Goal: Complete application form: Complete application form

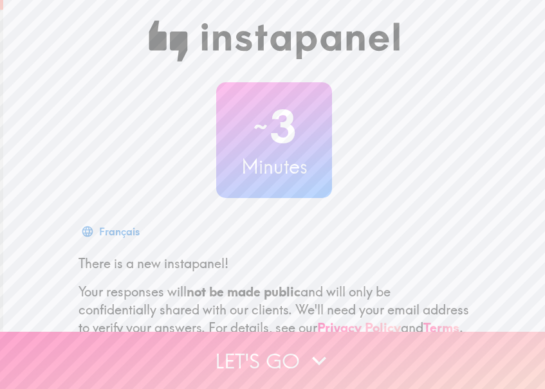
click at [297, 355] on button "Let's go" at bounding box center [272, 360] width 545 height 57
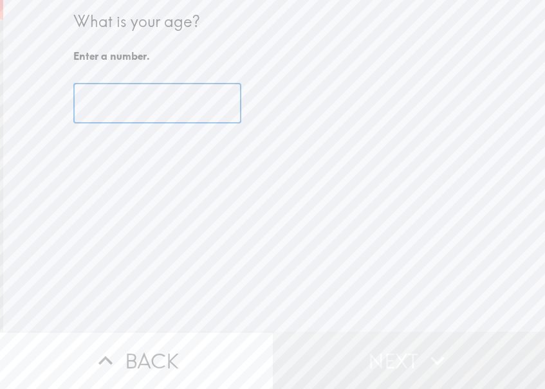
click at [132, 109] on input "number" at bounding box center [157, 104] width 168 height 40
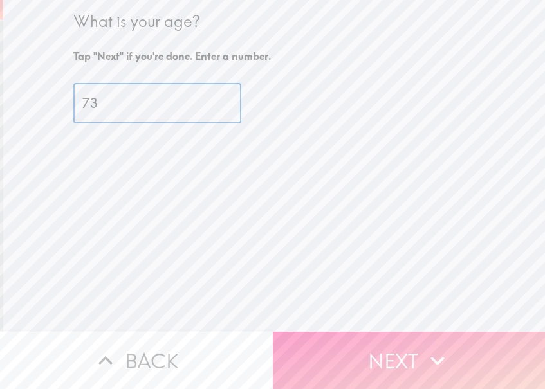
type input "73"
click at [417, 352] on button "Next" at bounding box center [409, 360] width 273 height 57
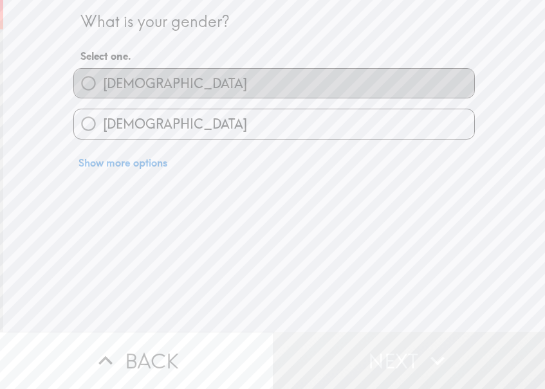
click at [196, 88] on label "[DEMOGRAPHIC_DATA]" at bounding box center [274, 83] width 400 height 29
click at [103, 88] on input "[DEMOGRAPHIC_DATA]" at bounding box center [88, 83] width 29 height 29
radio input "true"
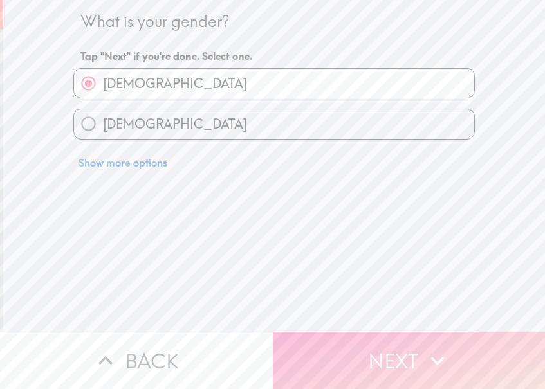
click at [406, 351] on button "Next" at bounding box center [409, 360] width 273 height 57
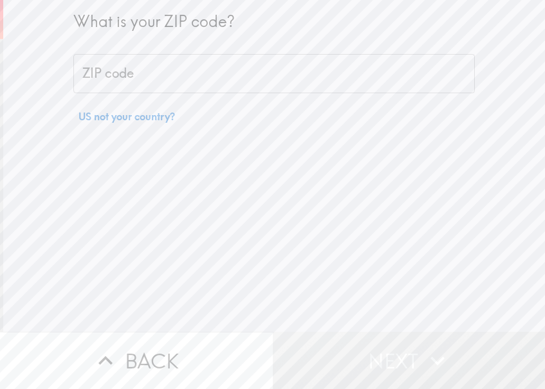
click at [158, 77] on input "ZIP code" at bounding box center [274, 74] width 402 height 40
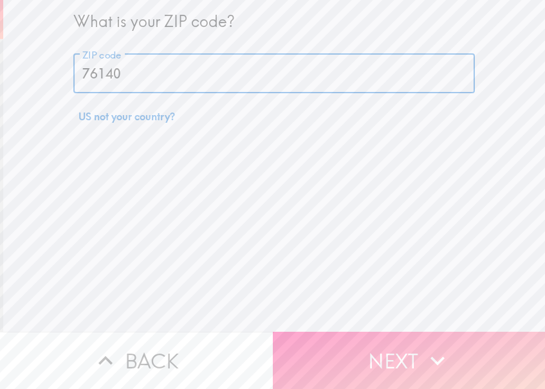
type input "76140"
click at [404, 343] on button "Next" at bounding box center [409, 360] width 273 height 57
